Goal: Transaction & Acquisition: Download file/media

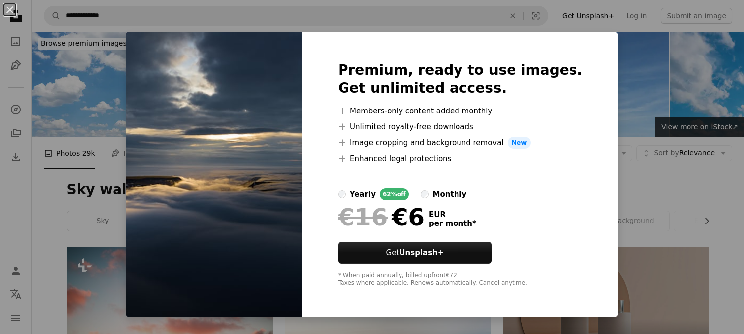
scroll to position [936, 0]
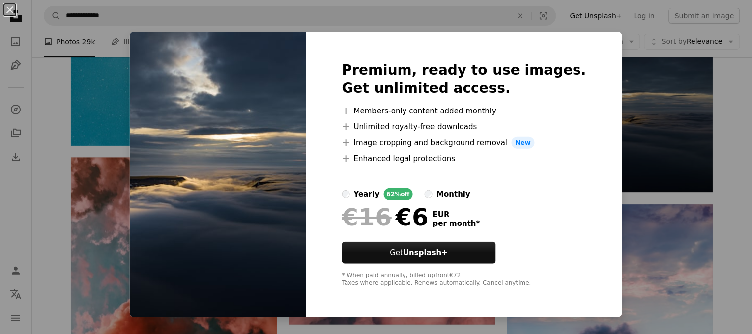
click at [739, 135] on div "An X shape Premium, ready to use images. Get unlimited access. A plus sign Memb…" at bounding box center [376, 167] width 752 height 334
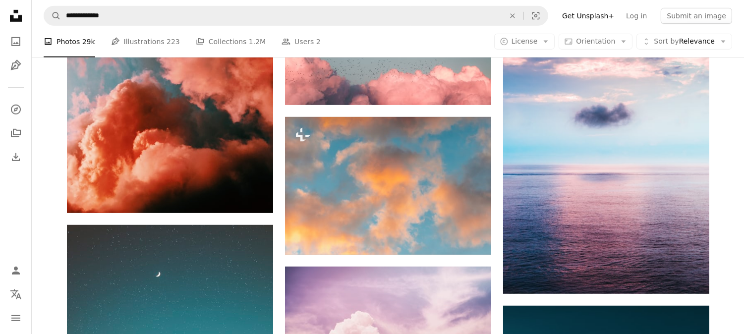
scroll to position [1157, 0]
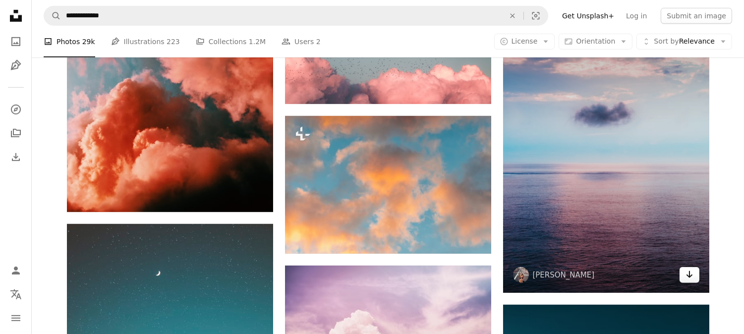
click at [697, 276] on link "Arrow pointing down" at bounding box center [690, 275] width 20 height 16
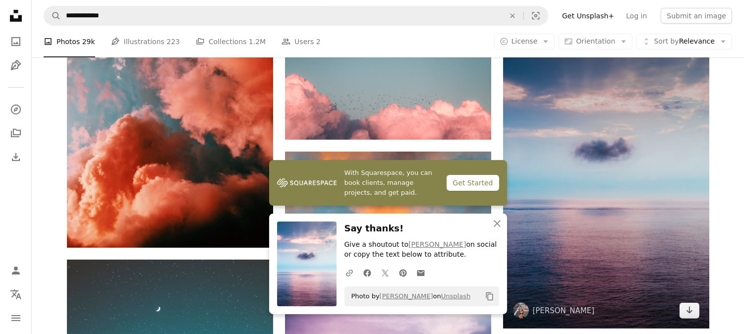
scroll to position [1102, 0]
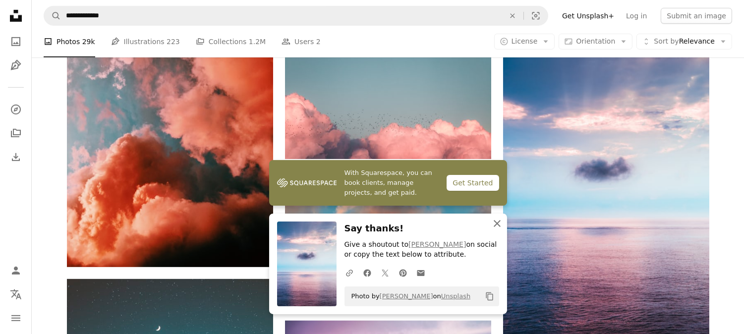
click at [497, 216] on button "An X shape Close" at bounding box center [497, 224] width 20 height 20
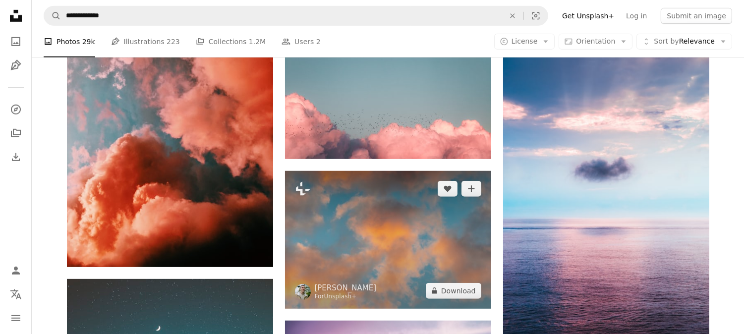
scroll to position [1047, 0]
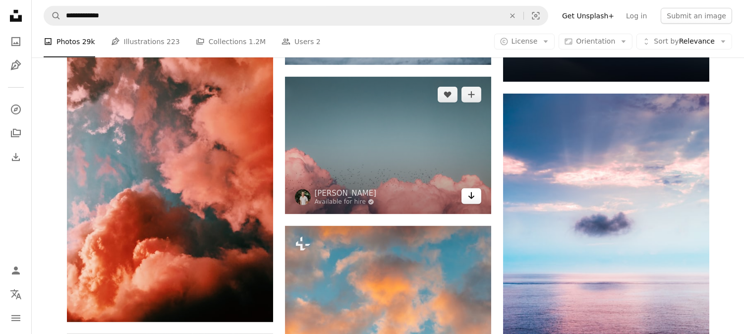
click at [471, 197] on icon "Download" at bounding box center [471, 195] width 6 height 7
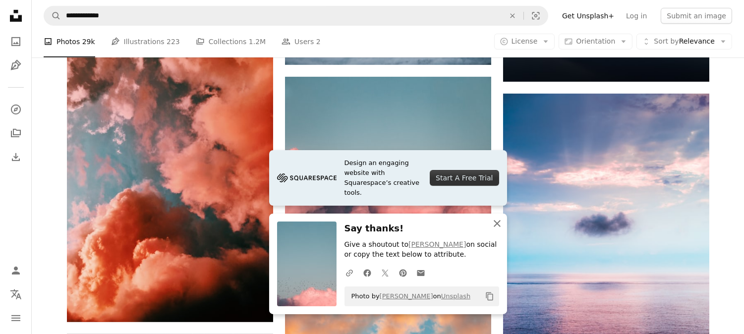
click at [498, 225] on icon "button" at bounding box center [497, 223] width 7 height 7
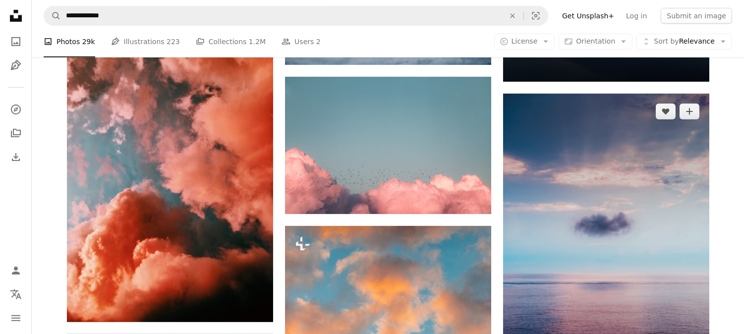
scroll to position [1102, 0]
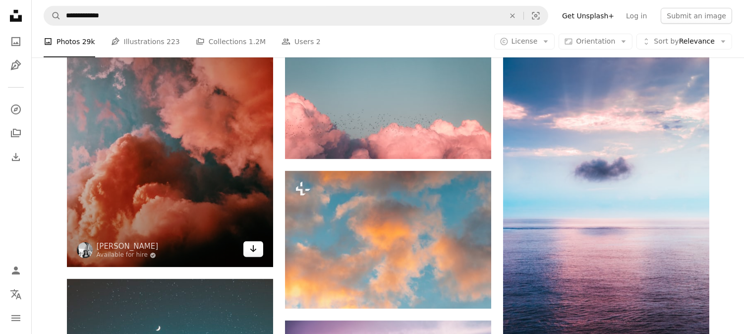
click at [250, 252] on icon "Arrow pointing down" at bounding box center [253, 249] width 8 height 12
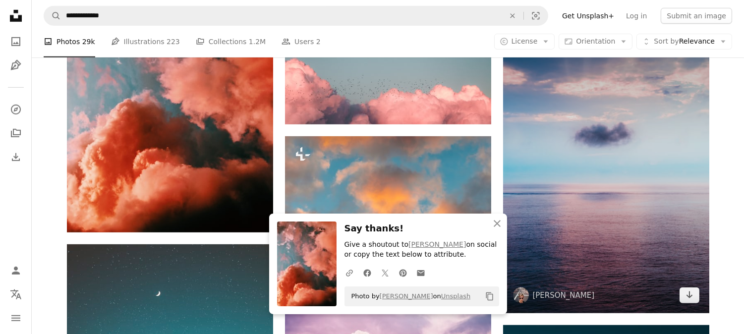
scroll to position [1267, 0]
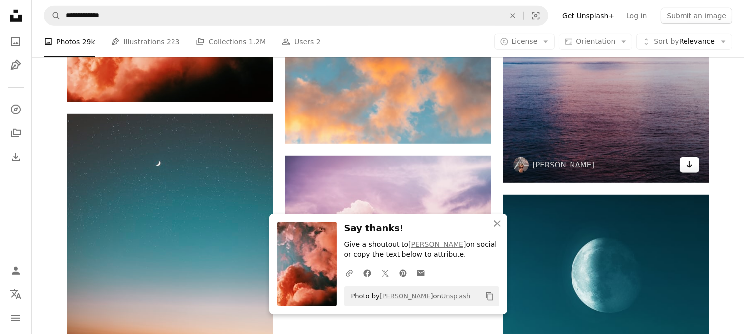
click at [688, 166] on icon "Download" at bounding box center [689, 164] width 6 height 7
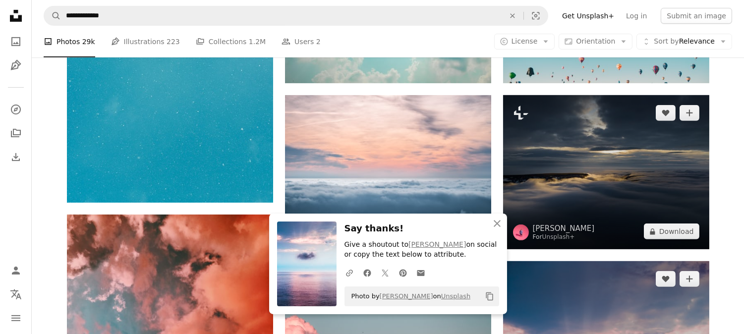
scroll to position [881, 0]
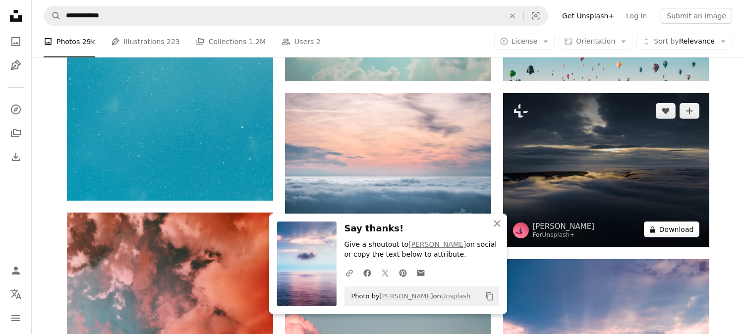
click at [687, 228] on button "A lock Download" at bounding box center [672, 230] width 56 height 16
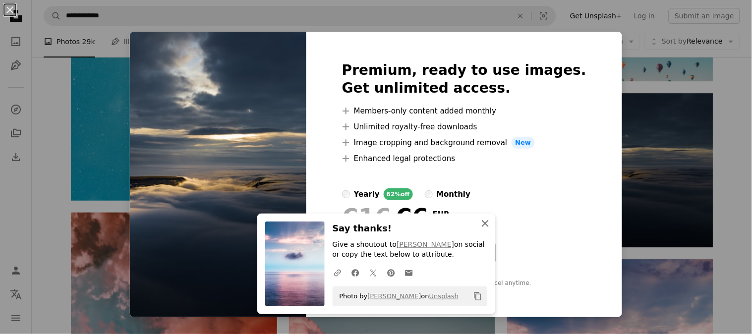
click at [487, 225] on icon "An X shape" at bounding box center [485, 224] width 12 height 12
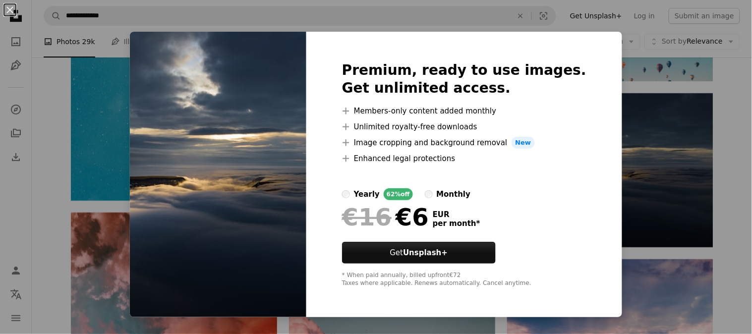
click at [738, 190] on div "An X shape Premium, ready to use images. Get unlimited access. A plus sign Memb…" at bounding box center [376, 167] width 752 height 334
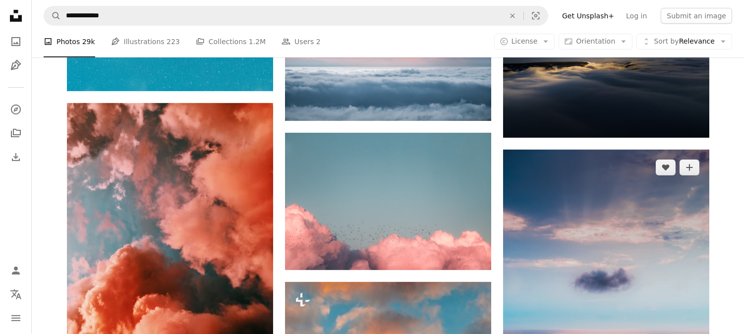
scroll to position [992, 0]
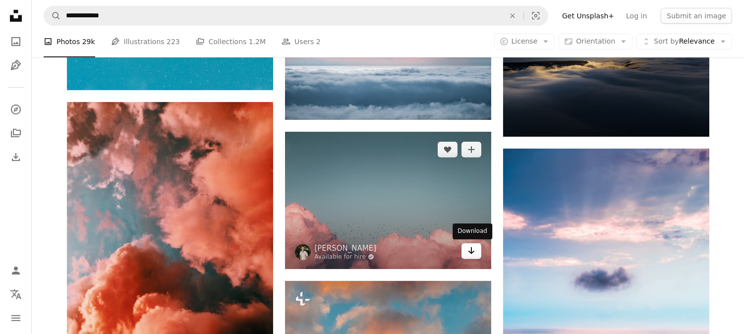
click at [476, 256] on link "Arrow pointing down" at bounding box center [472, 251] width 20 height 16
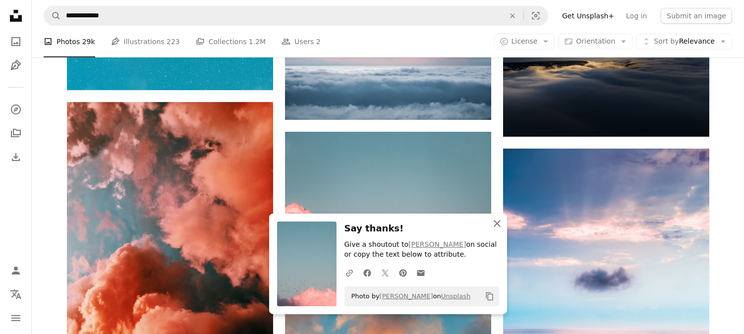
click at [502, 219] on icon "An X shape" at bounding box center [497, 224] width 12 height 12
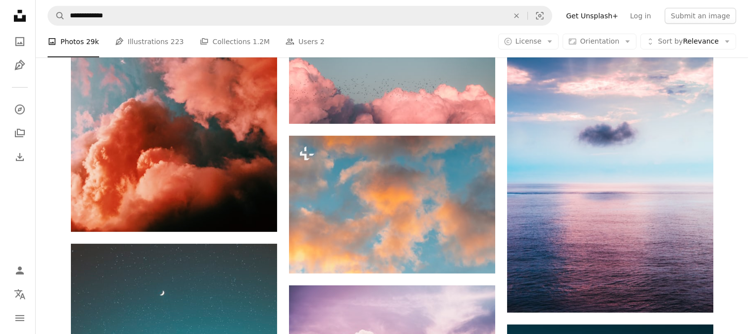
scroll to position [1157, 0]
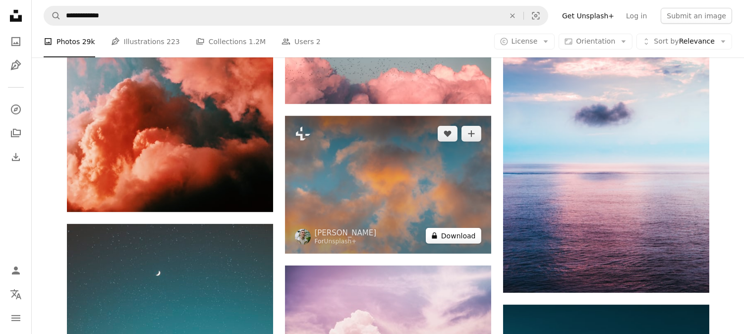
click at [455, 239] on button "A lock Download" at bounding box center [454, 236] width 56 height 16
